Goal: Information Seeking & Learning: Learn about a topic

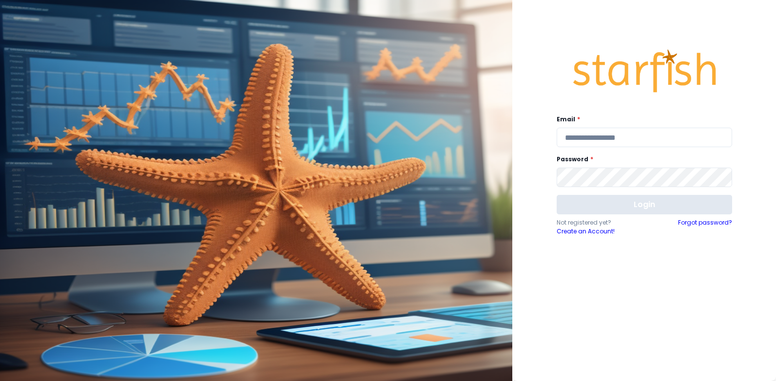
type input "**********"
click at [584, 206] on button "Login" at bounding box center [644, 204] width 175 height 19
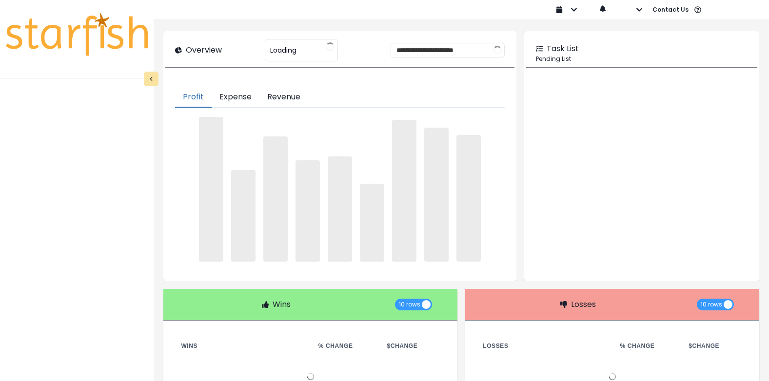
type input "**********"
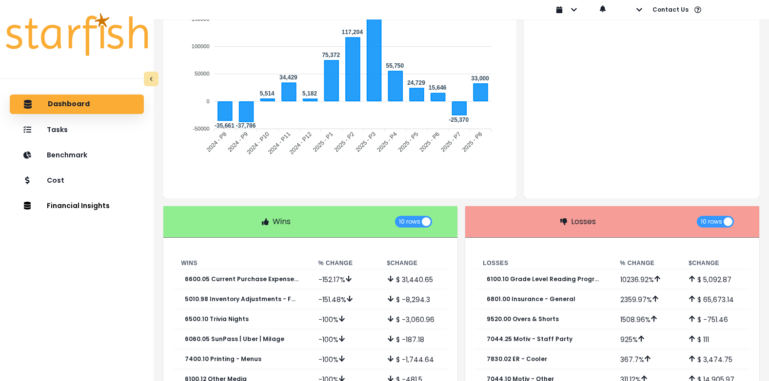
scroll to position [241, 0]
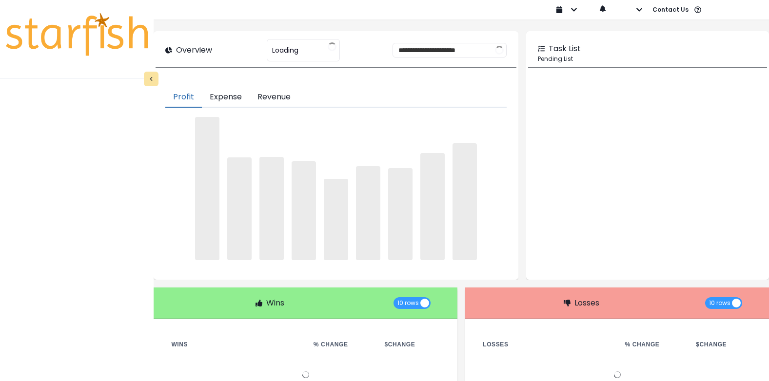
type input "**********"
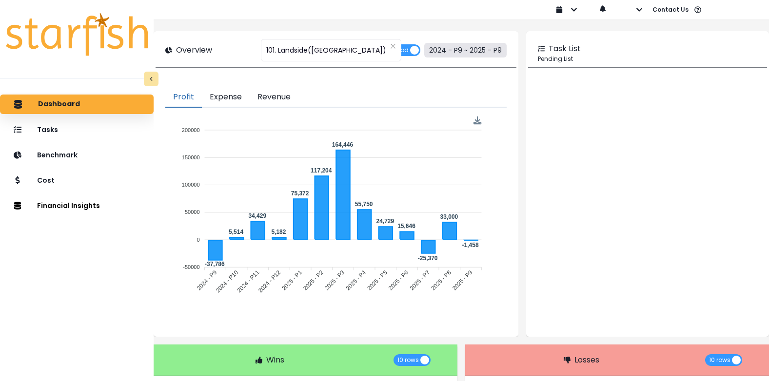
click at [489, 50] on button "2024 - P9 ~ 2025 - P9" at bounding box center [465, 50] width 82 height 15
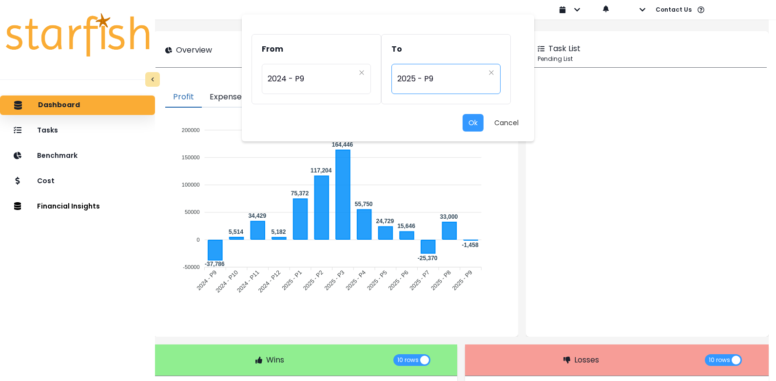
click at [472, 85] on span "2025 - P9" at bounding box center [440, 79] width 87 height 22
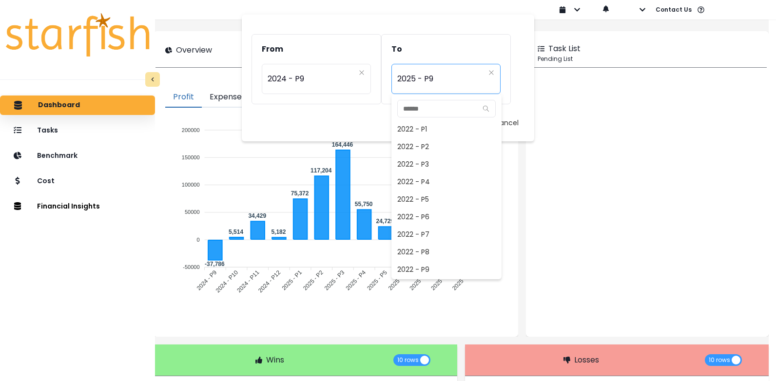
scroll to position [632, 0]
click at [430, 251] on span "2025 - P8" at bounding box center [446, 252] width 110 height 18
type input "*********"
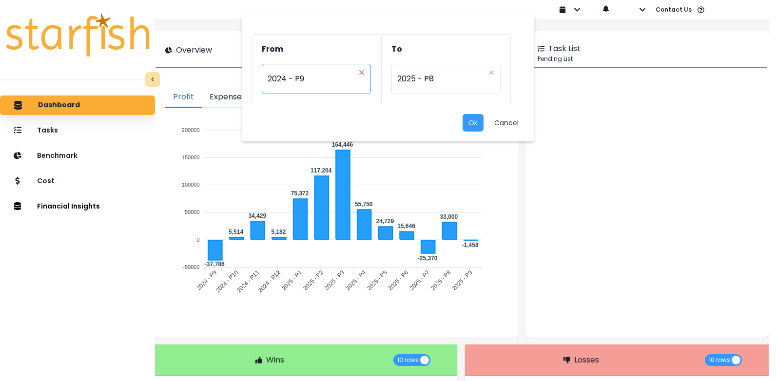
click at [362, 71] on icon "close" at bounding box center [362, 73] width 6 height 6
click at [359, 69] on icon "arrow down line" at bounding box center [361, 73] width 8 height 10
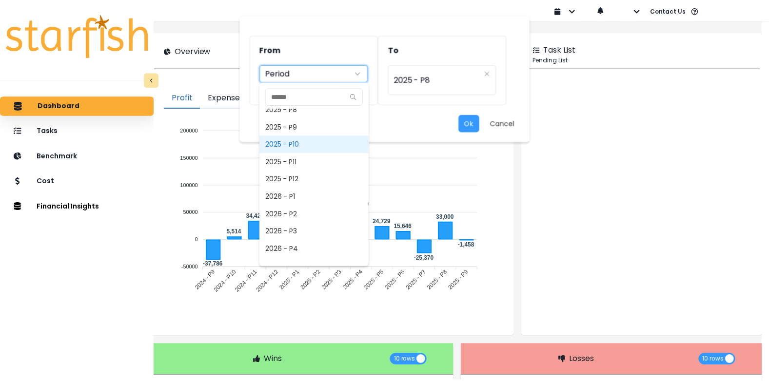
scroll to position [714, 0]
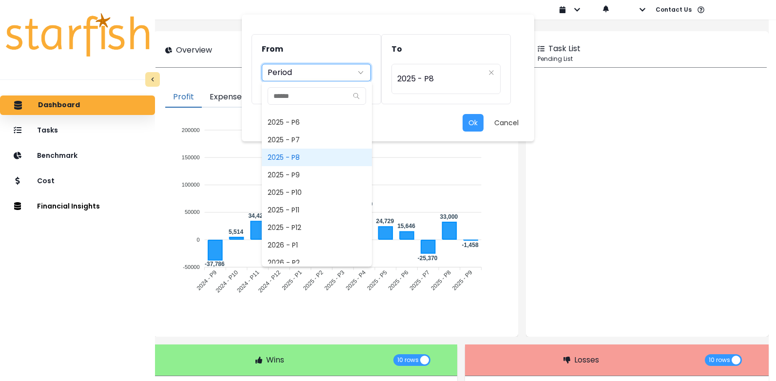
click at [298, 154] on span "2025 - P8" at bounding box center [317, 158] width 110 height 18
type input "*********"
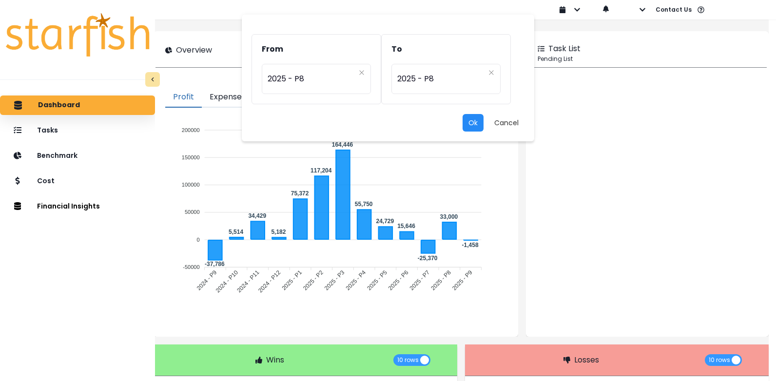
click at [470, 124] on button "Ok" at bounding box center [473, 123] width 21 height 18
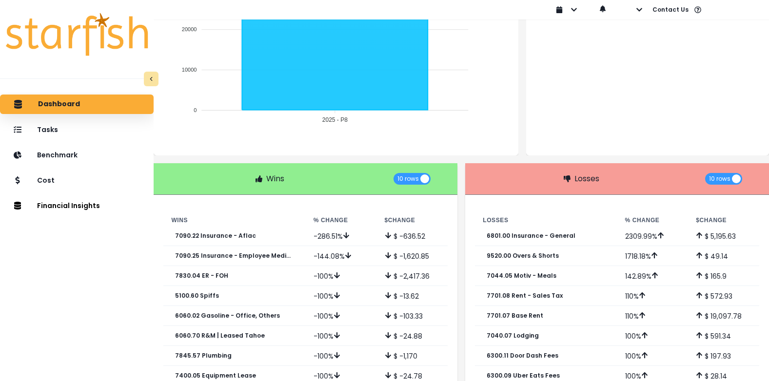
scroll to position [195, 0]
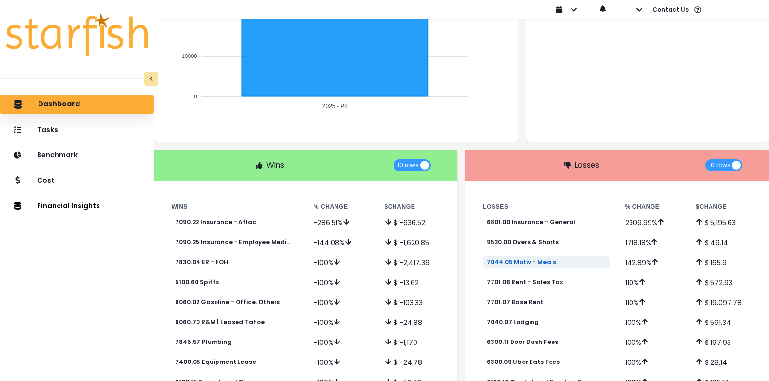
click at [511, 260] on p "7044.05 Motiv - Meals" at bounding box center [521, 262] width 70 height 7
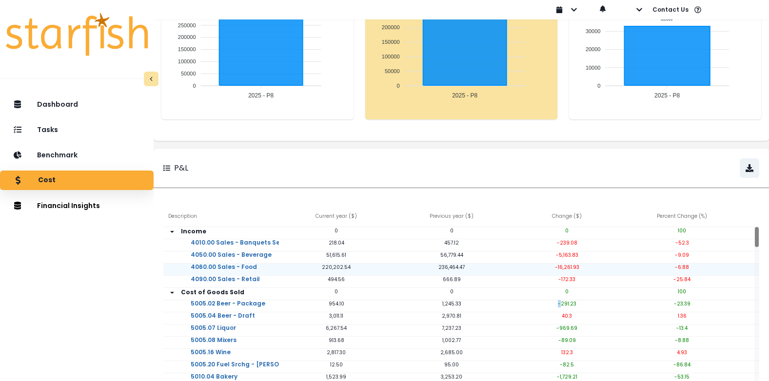
scroll to position [146, 0]
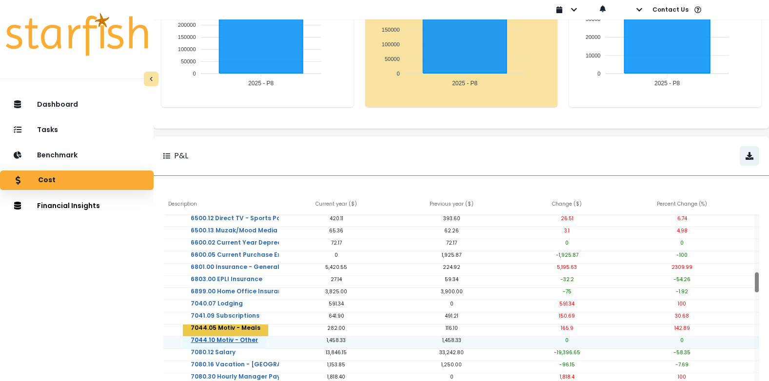
click at [220, 338] on link "7044.10 Motiv - Other" at bounding box center [224, 346] width 83 height 19
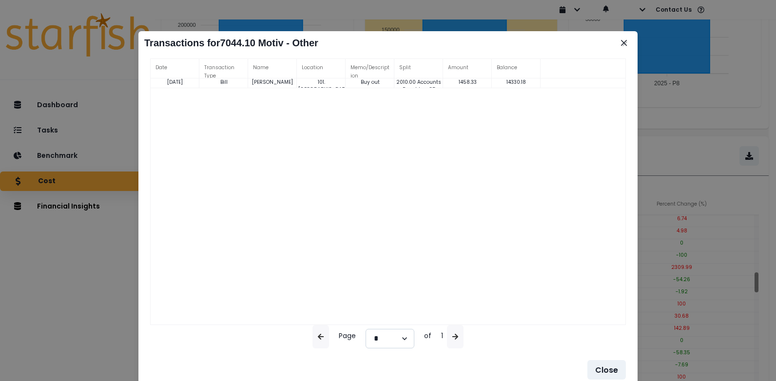
click at [405, 340] on select "*" at bounding box center [390, 338] width 49 height 19
click at [521, 243] on div "08-05-2025 Bill Chris Frawley 101. Landside Buy out 2010.00 Accounts Payable - …" at bounding box center [388, 211] width 475 height 267
click at [625, 42] on icon "Close" at bounding box center [624, 43] width 6 height 6
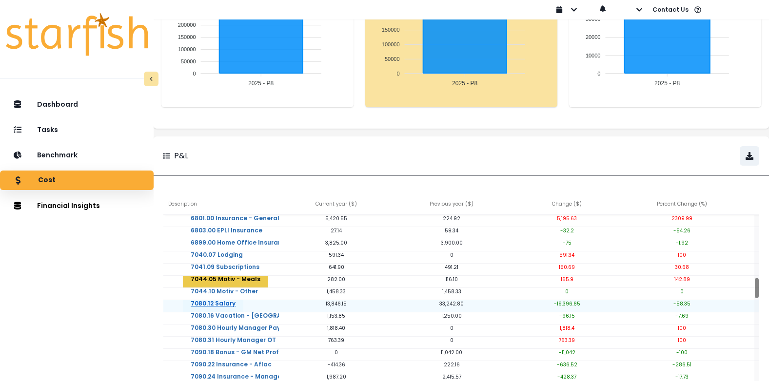
click at [227, 301] on link "7080.12 Salary" at bounding box center [213, 309] width 60 height 19
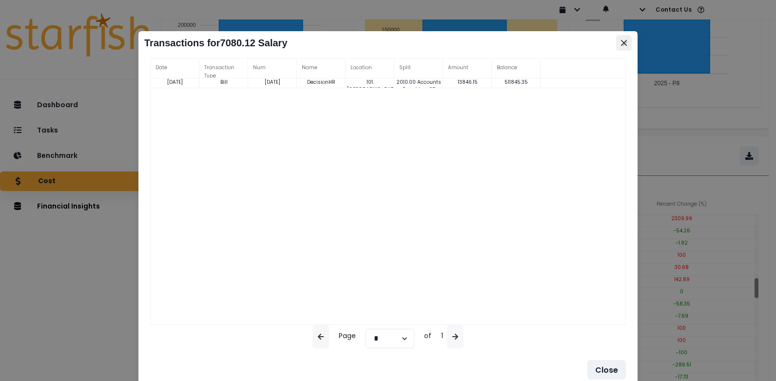
click at [626, 39] on button "Close" at bounding box center [624, 43] width 16 height 16
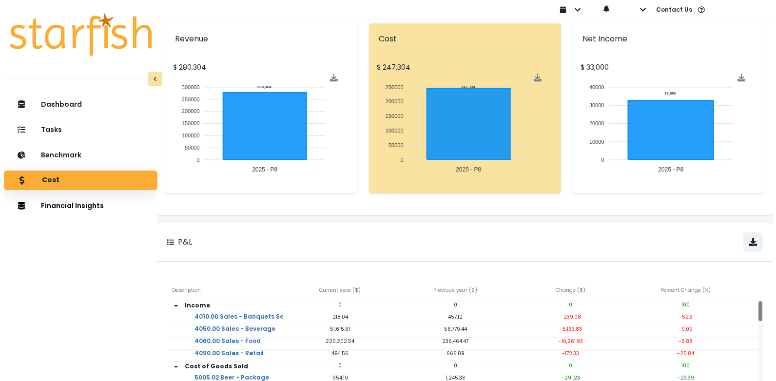
scroll to position [0, 0]
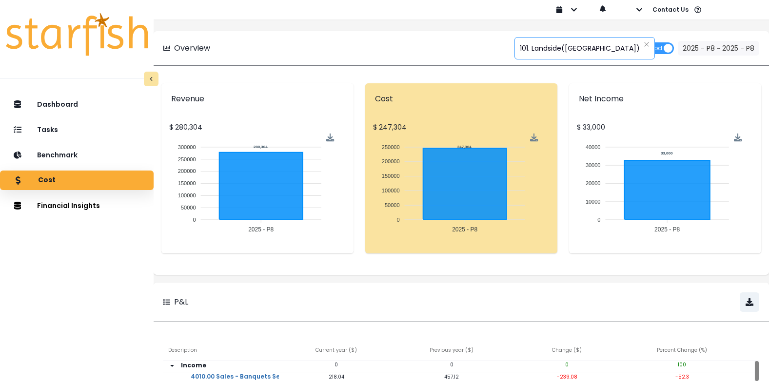
click at [605, 45] on div "**********" at bounding box center [584, 48] width 140 height 22
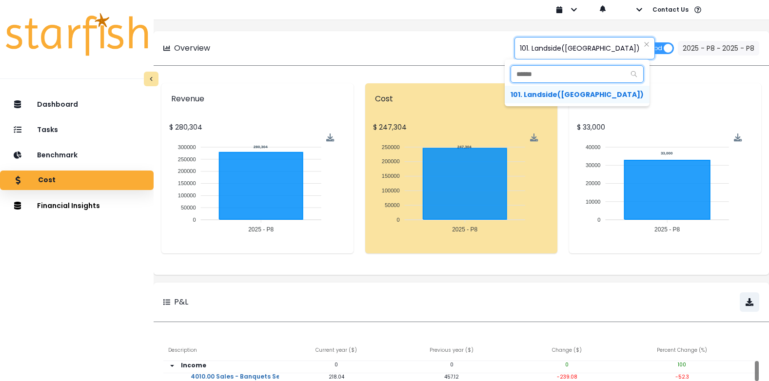
click at [583, 73] on input "text" at bounding box center [568, 74] width 114 height 17
click at [550, 48] on span "101. Landside([GEOGRAPHIC_DATA])" at bounding box center [580, 48] width 120 height 20
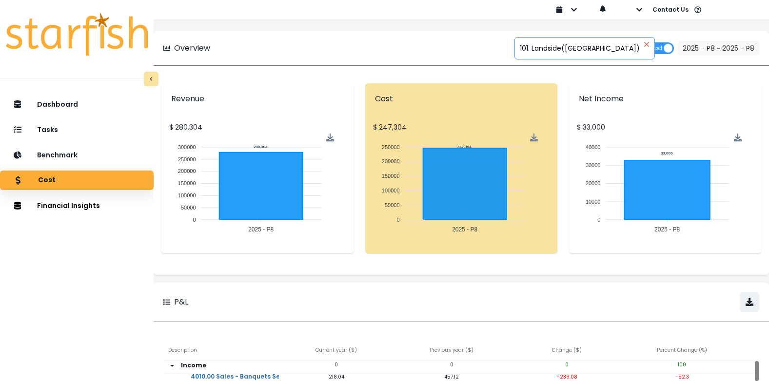
drag, startPoint x: 604, startPoint y: 43, endPoint x: 609, endPoint y: 47, distance: 6.2
click at [605, 43] on div "**********" at bounding box center [584, 48] width 140 height 22
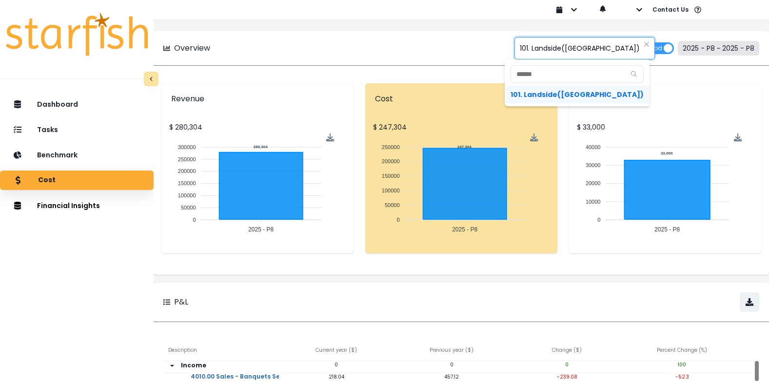
click at [707, 43] on button "2025 - P8 ~ 2025 - P8" at bounding box center [717, 48] width 81 height 15
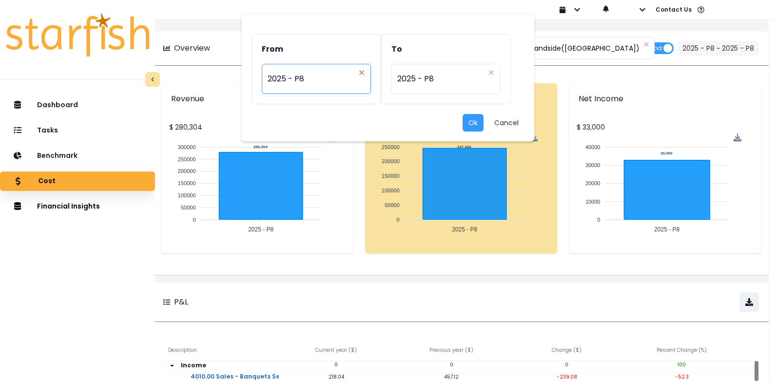
click at [360, 73] on icon "close" at bounding box center [362, 73] width 6 height 6
click at [362, 74] on icon "arrow down line" at bounding box center [361, 73] width 8 height 10
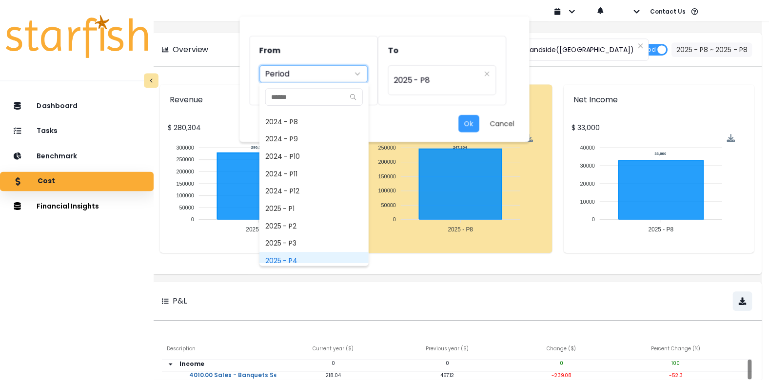
scroll to position [517, 0]
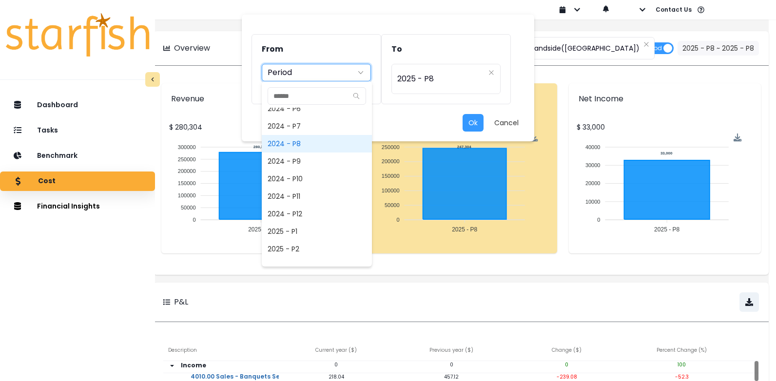
click at [293, 142] on span "2024 - P8" at bounding box center [317, 144] width 110 height 18
type input "*********"
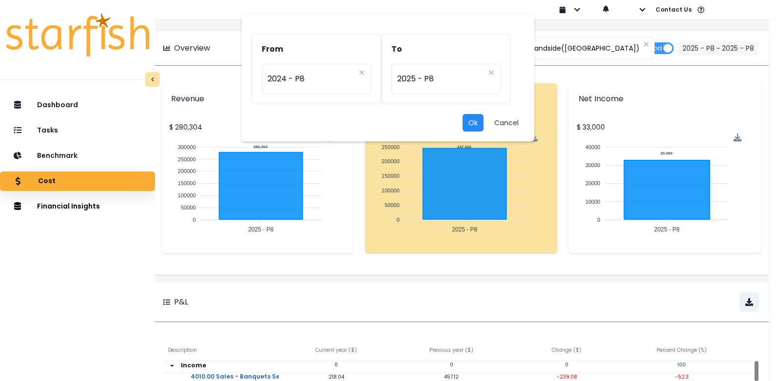
click at [475, 123] on button "Ok" at bounding box center [473, 123] width 21 height 18
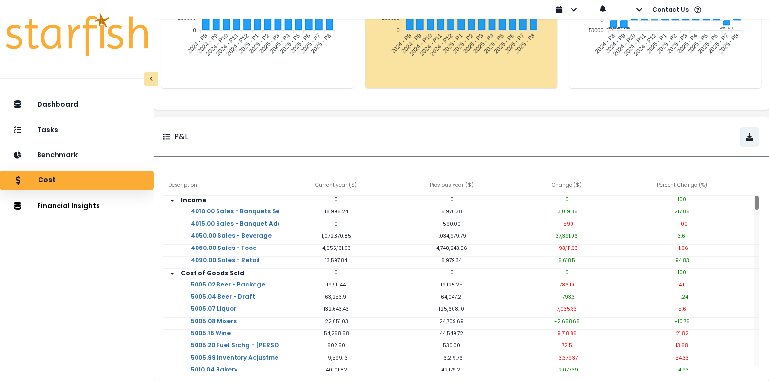
scroll to position [0, 0]
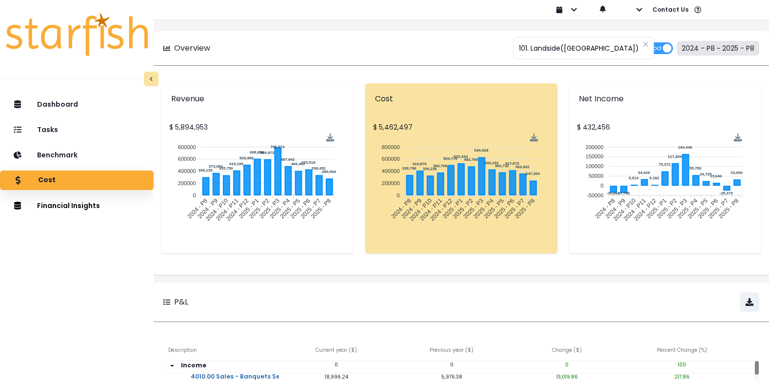
click at [738, 49] on button "2024 - P8 ~ 2025 - P8" at bounding box center [717, 48] width 82 height 15
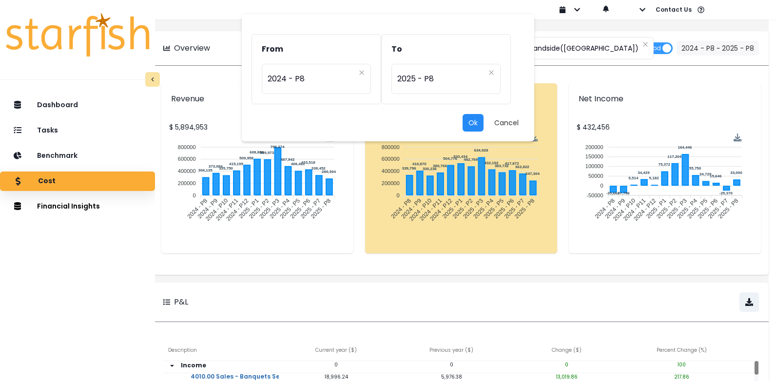
click at [478, 116] on button "Ok" at bounding box center [473, 123] width 21 height 18
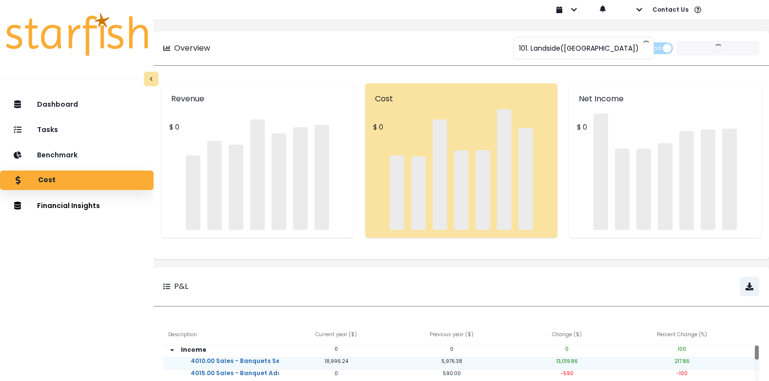
click at [738, 141] on div "**********" at bounding box center [461, 272] width 615 height 517
click at [737, 267] on div "P&L" at bounding box center [461, 286] width 615 height 39
click at [737, 141] on div "**********" at bounding box center [461, 272] width 615 height 517
click at [176, 358] on div "4010.00 Sales - Banquets Service Fee" at bounding box center [220, 364] width 115 height 12
click at [177, 358] on div "4010.00 Sales - Banquets Service Fee" at bounding box center [220, 364] width 115 height 12
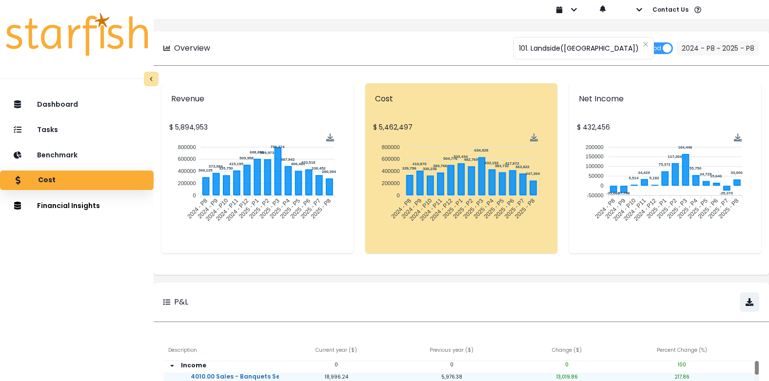
scroll to position [49, 0]
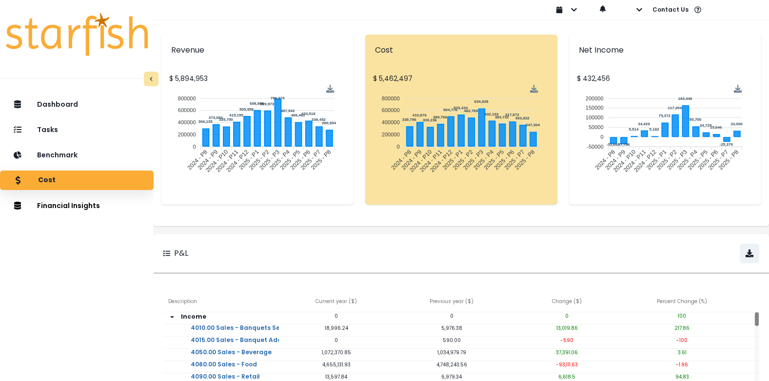
drag, startPoint x: 177, startPoint y: 237, endPoint x: 473, endPoint y: 117, distance: 319.4
click at [475, 120] on icon at bounding box center [471, 132] width 6 height 28
click at [745, 252] on icon "button" at bounding box center [749, 254] width 8 height 8
click at [545, 39] on div "Cost" at bounding box center [461, 50] width 192 height 31
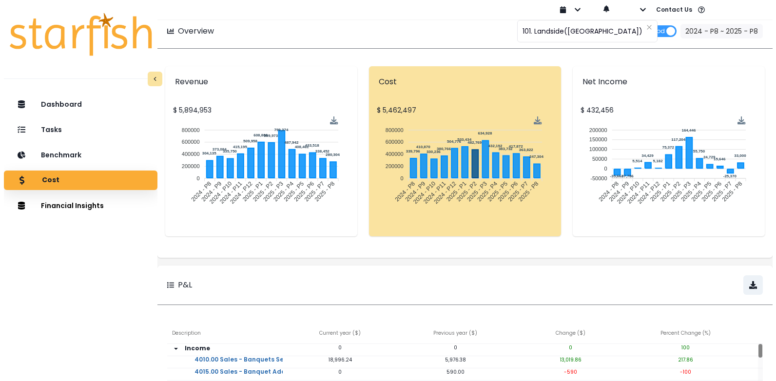
scroll to position [0, 0]
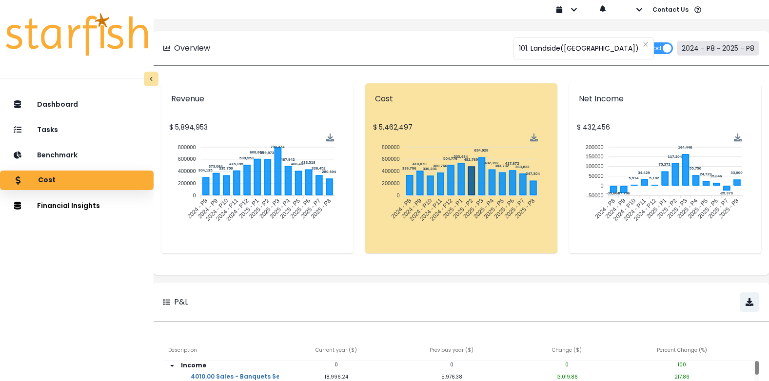
click at [741, 49] on button "2024 - P8 ~ 2025 - P8" at bounding box center [717, 48] width 82 height 15
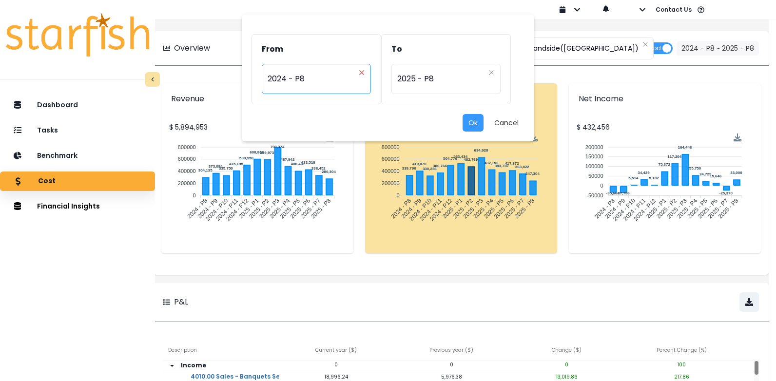
click at [362, 71] on icon "close" at bounding box center [362, 73] width 6 height 6
click at [471, 123] on button "Ok" at bounding box center [473, 123] width 21 height 18
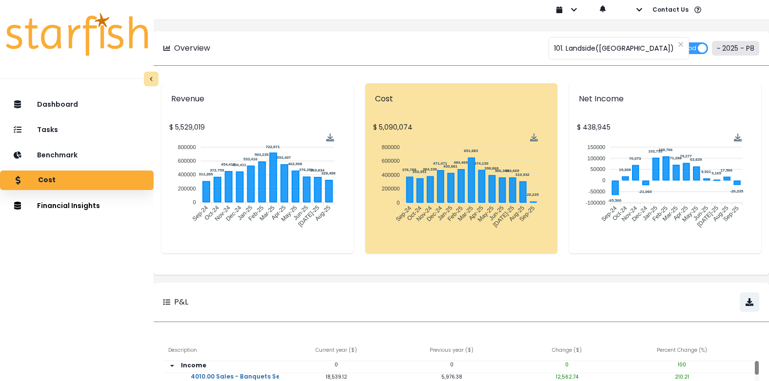
click at [726, 46] on button "~ 2025 - P8" at bounding box center [735, 48] width 47 height 15
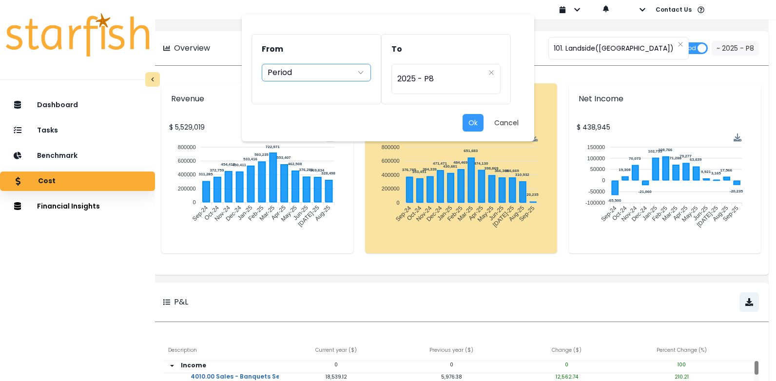
click at [365, 73] on div "Period" at bounding box center [316, 73] width 109 height 18
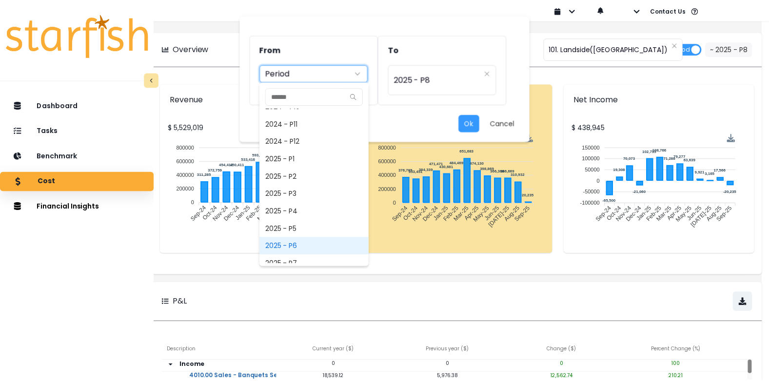
scroll to position [669, 0]
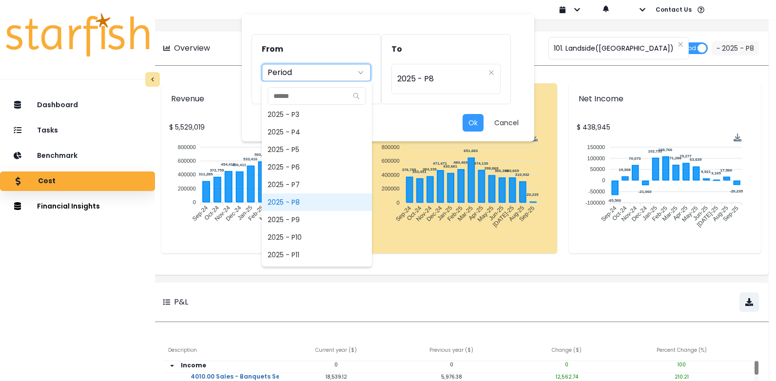
click at [285, 206] on span "2025 - P8" at bounding box center [317, 202] width 110 height 18
type input "*********"
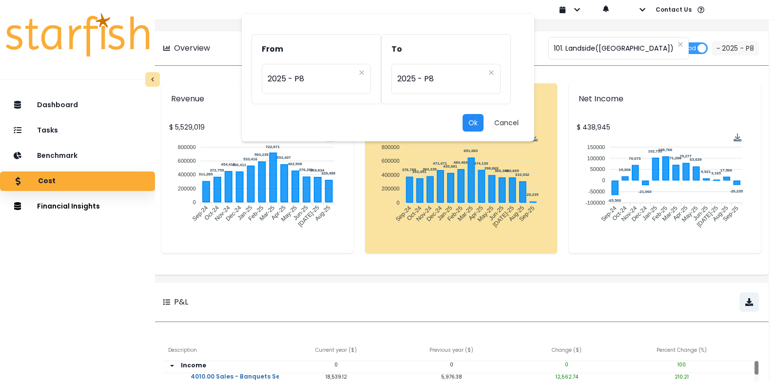
click at [474, 127] on button "Ok" at bounding box center [473, 123] width 21 height 18
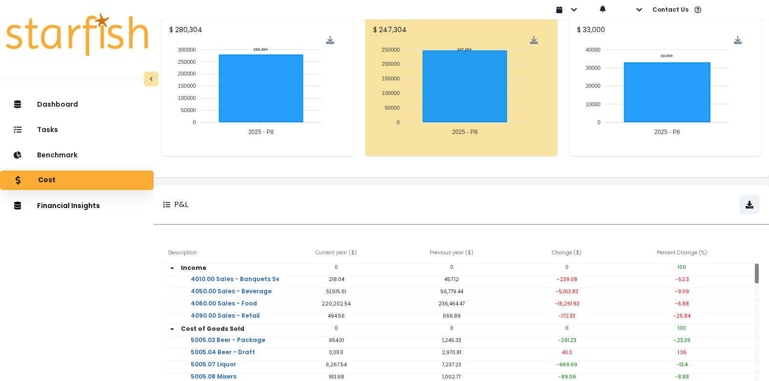
scroll to position [146, 0]
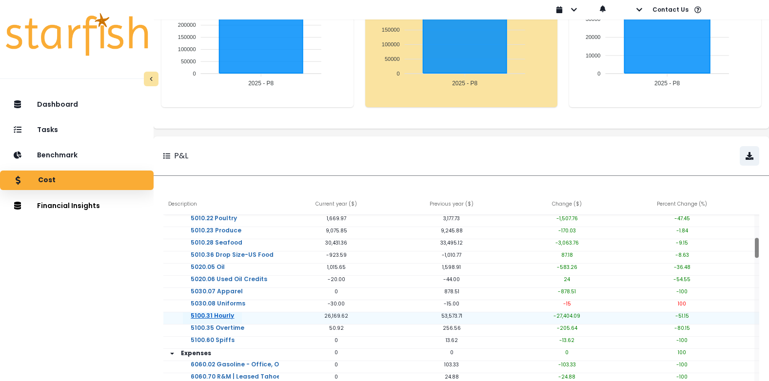
click at [225, 315] on link "5100.31 Hourly" at bounding box center [212, 321] width 59 height 19
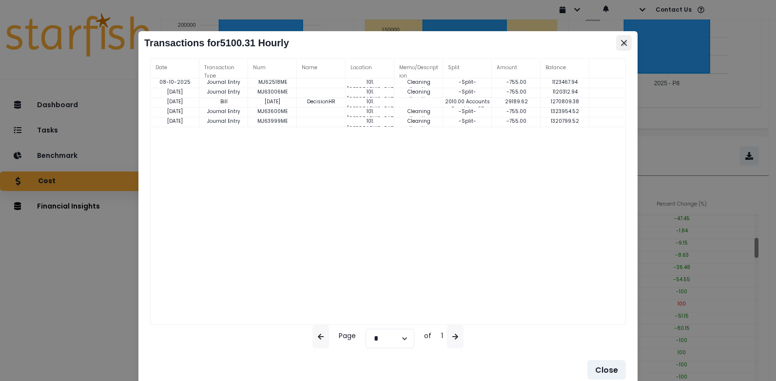
click at [625, 44] on icon "Close" at bounding box center [624, 43] width 6 height 6
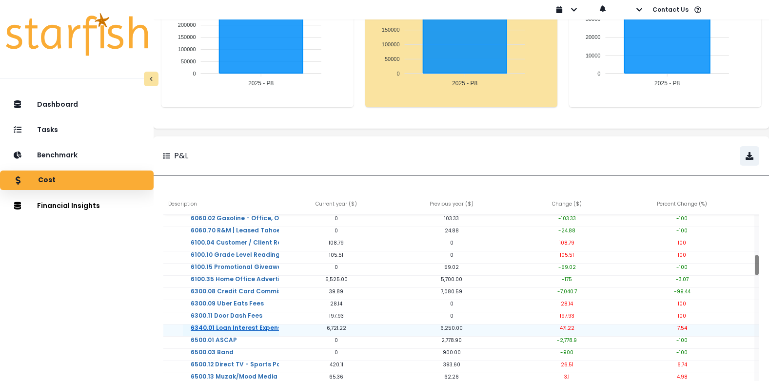
click at [239, 328] on link "6340.01 Loan Interest Expense" at bounding box center [238, 334] width 110 height 19
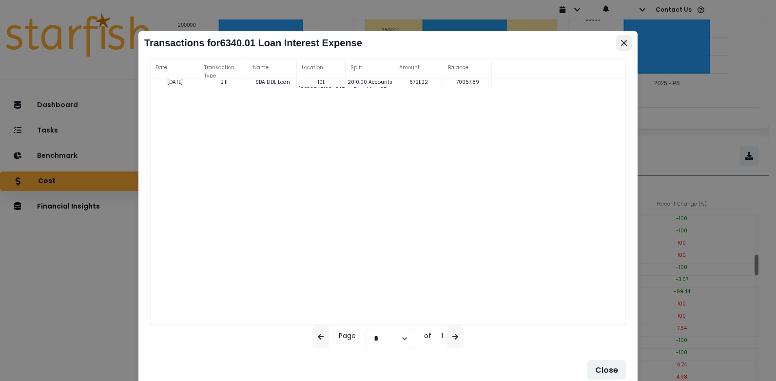
click at [620, 44] on button "Close" at bounding box center [624, 43] width 16 height 16
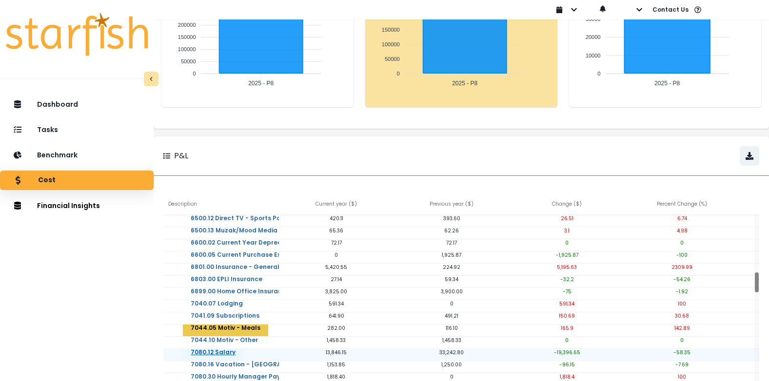
click at [222, 350] on link "7080.12 Salary" at bounding box center [213, 358] width 60 height 19
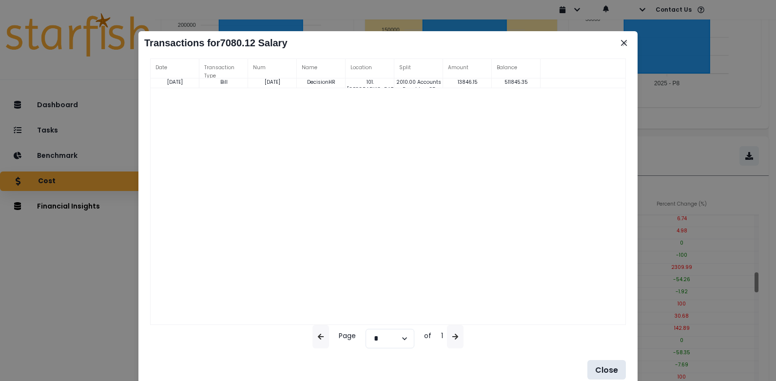
click at [606, 370] on button "Close" at bounding box center [606, 369] width 39 height 19
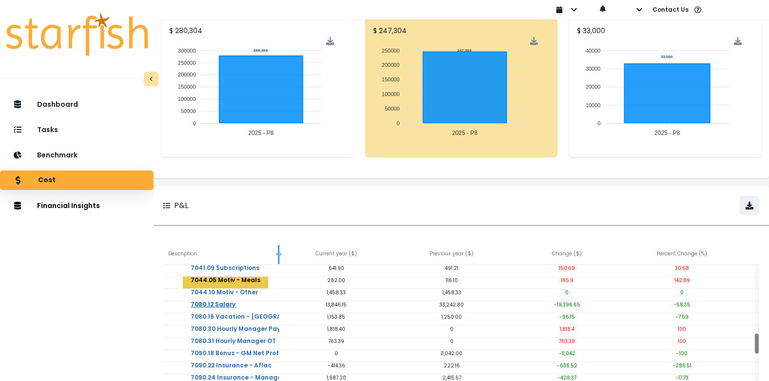
scroll to position [97, 0]
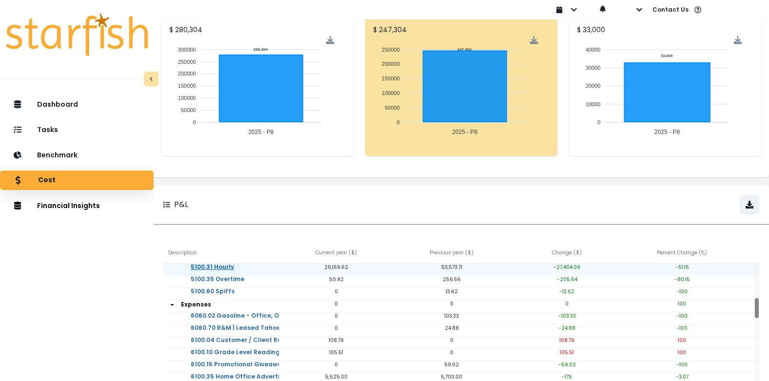
click at [231, 265] on link "5100.31 Hourly" at bounding box center [212, 273] width 59 height 19
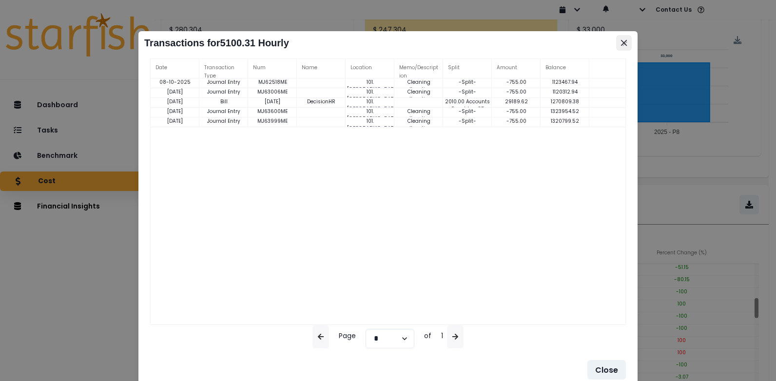
click at [618, 43] on button "Close" at bounding box center [624, 43] width 16 height 16
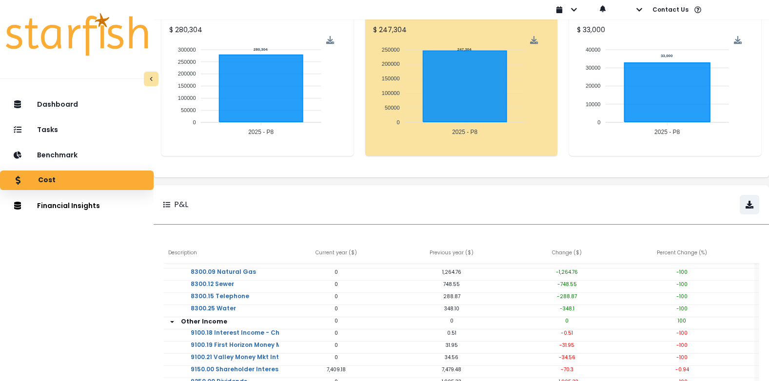
scroll to position [182, 0]
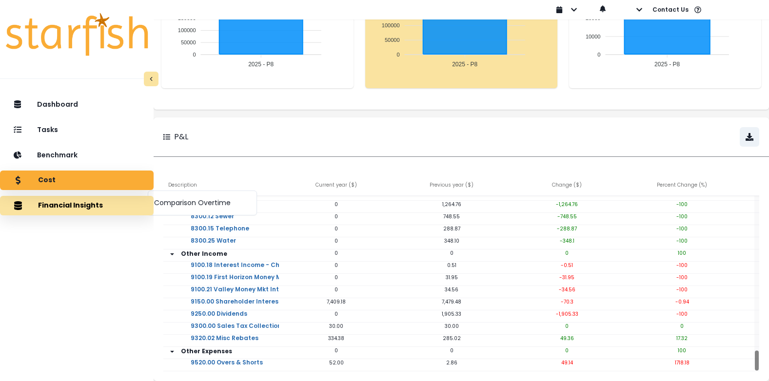
click at [83, 200] on button "Financial Insights" at bounding box center [77, 205] width 154 height 19
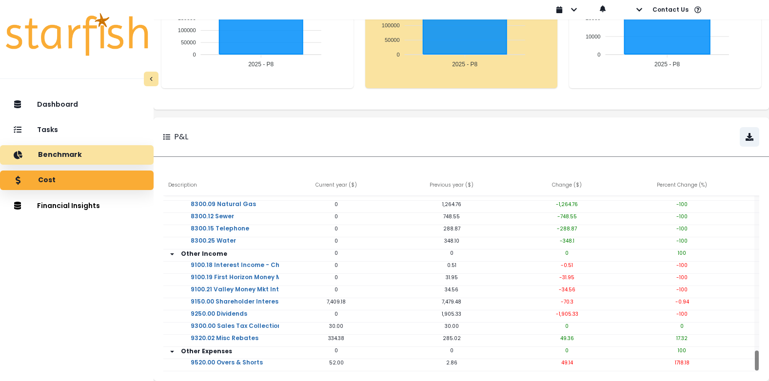
click at [95, 154] on div "Benchmark" at bounding box center [77, 155] width 138 height 20
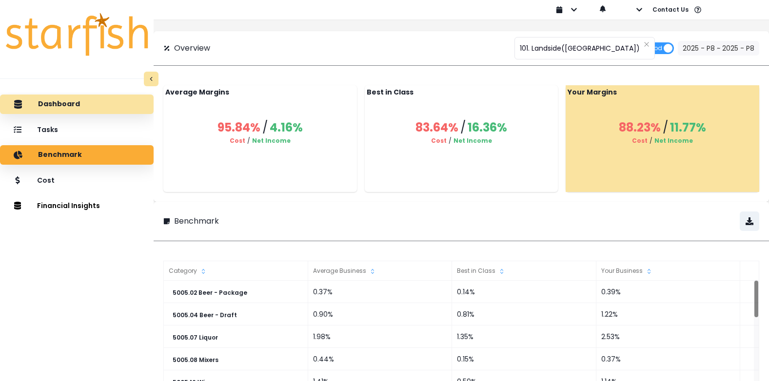
click at [65, 100] on p "Dashboard" at bounding box center [59, 104] width 42 height 9
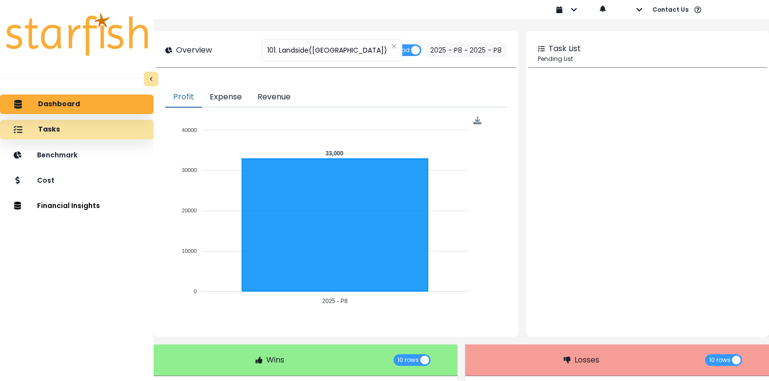
click at [56, 125] on p "Tasks" at bounding box center [49, 129] width 22 height 9
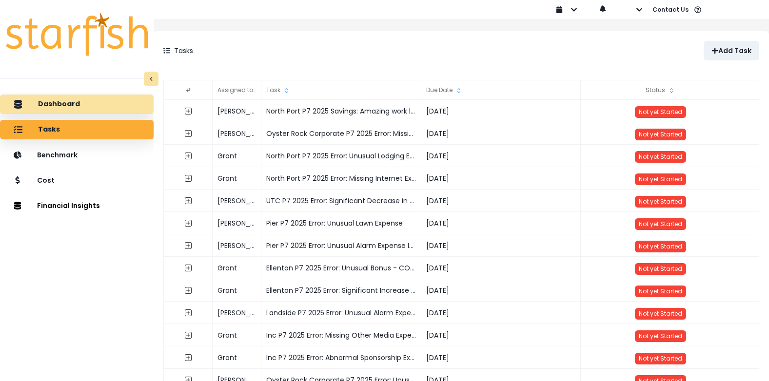
click at [44, 100] on div "Dashboard" at bounding box center [77, 104] width 138 height 20
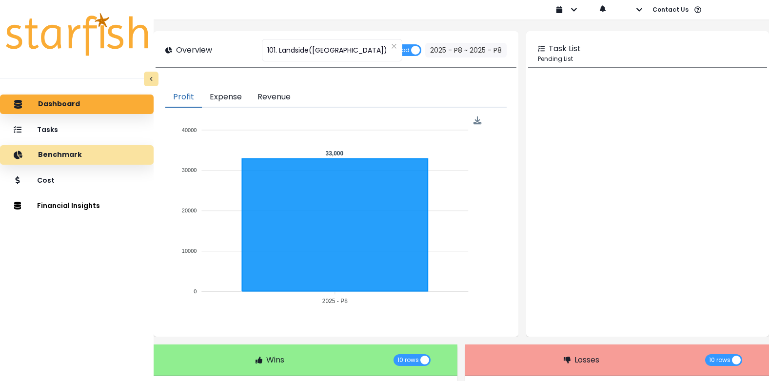
click at [65, 154] on p "Benchmark" at bounding box center [60, 155] width 44 height 9
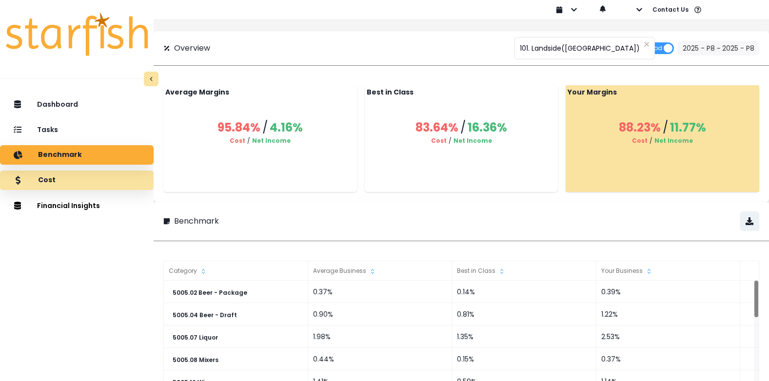
click at [46, 185] on div "Cost" at bounding box center [77, 180] width 138 height 20
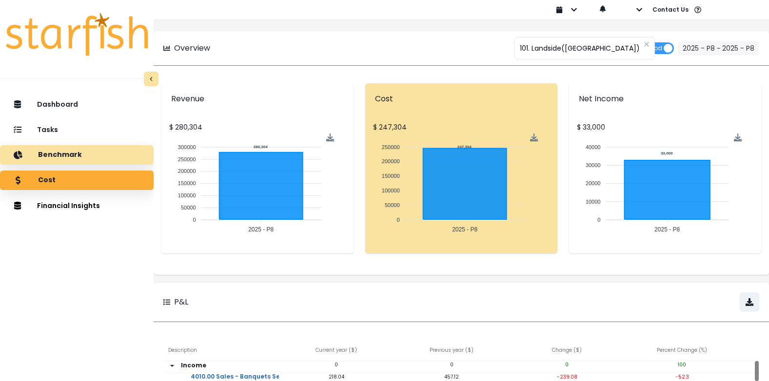
click at [73, 156] on p "Benchmark" at bounding box center [60, 155] width 44 height 9
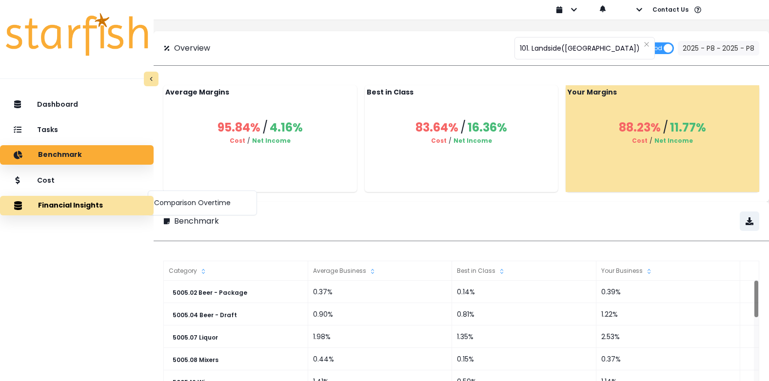
click at [69, 203] on button "Financial Insights" at bounding box center [77, 205] width 154 height 19
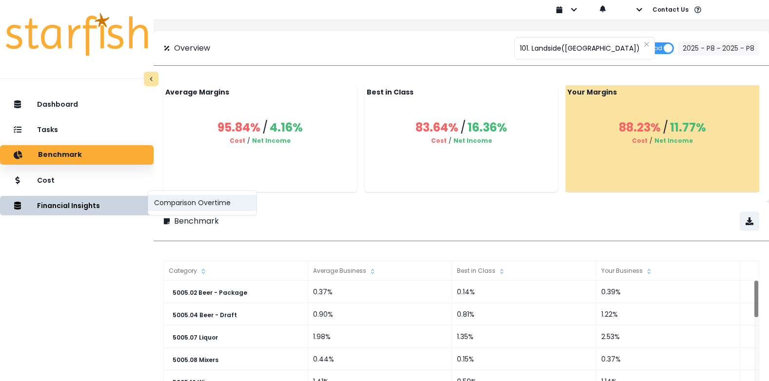
click at [183, 195] on button "Comparison Overtime" at bounding box center [202, 203] width 108 height 16
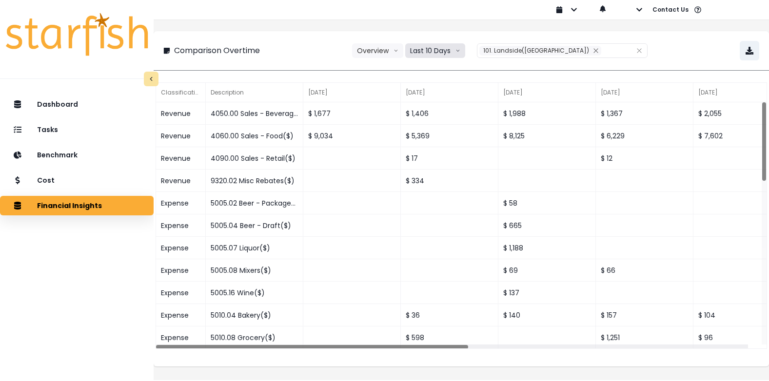
click at [457, 48] on icon "arrow down line" at bounding box center [457, 51] width 5 height 10
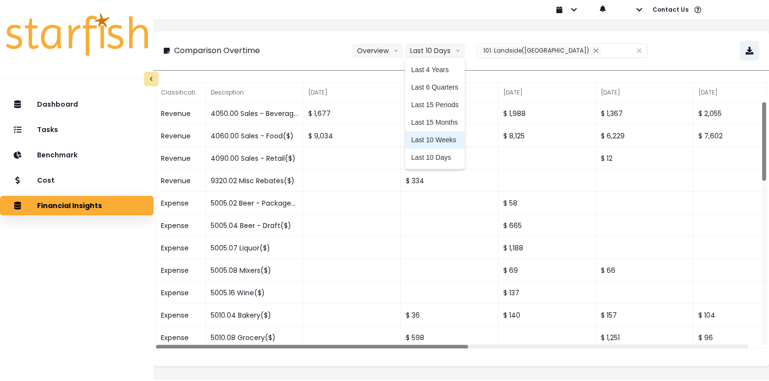
click at [442, 135] on span "Last 10 Weeks" at bounding box center [434, 140] width 47 height 10
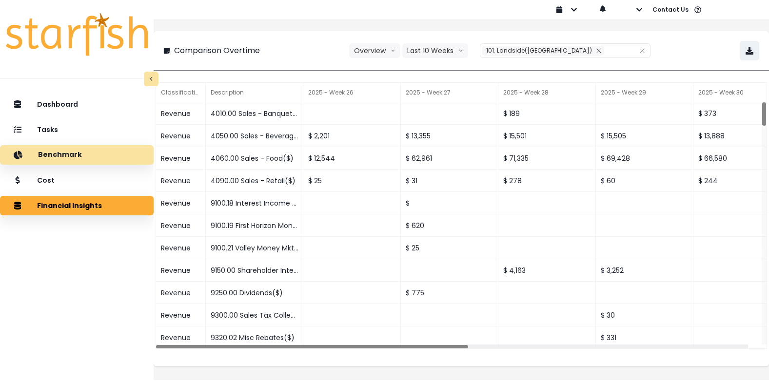
click at [76, 154] on p "Benchmark" at bounding box center [60, 155] width 44 height 9
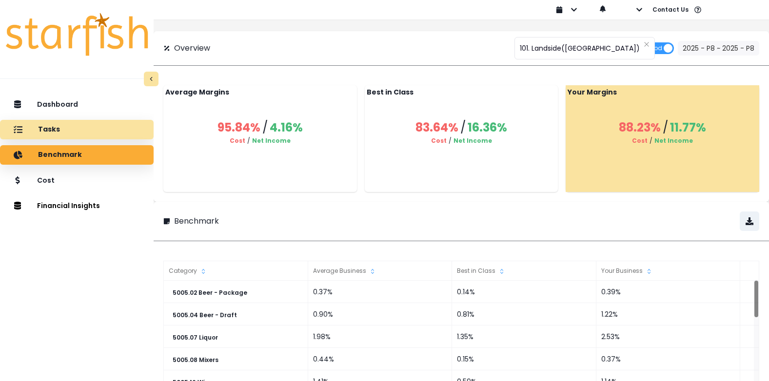
click at [58, 125] on p "Tasks" at bounding box center [49, 129] width 22 height 9
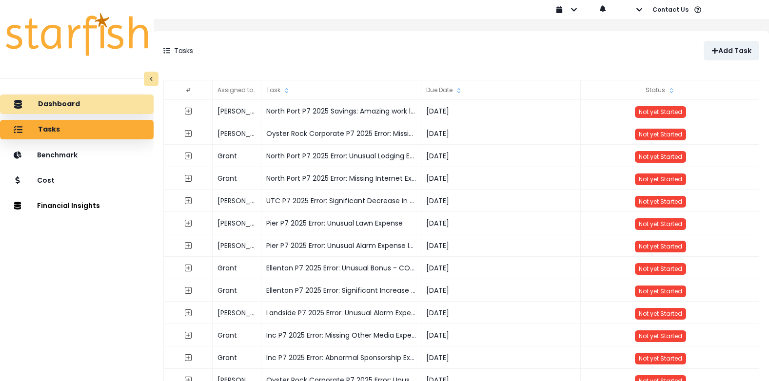
click at [78, 102] on p "Dashboard" at bounding box center [59, 104] width 42 height 9
